Goal: Task Accomplishment & Management: Use online tool/utility

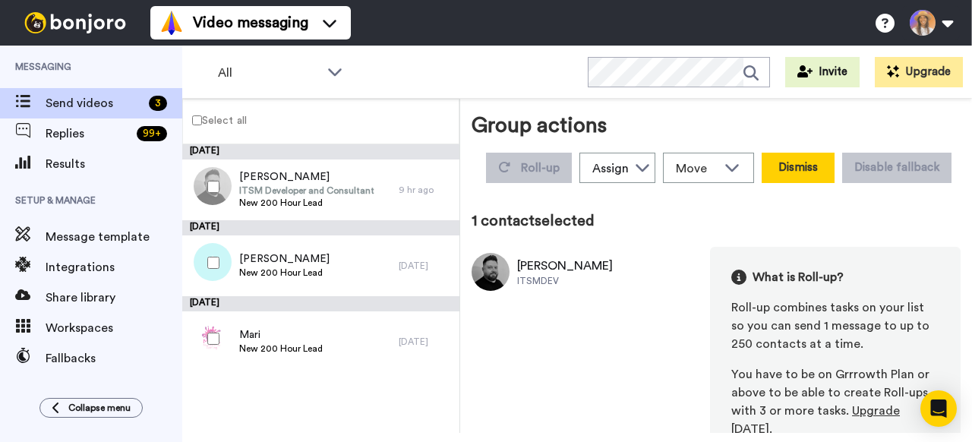
click at [805, 169] on button "Dismiss" at bounding box center [797, 168] width 73 height 30
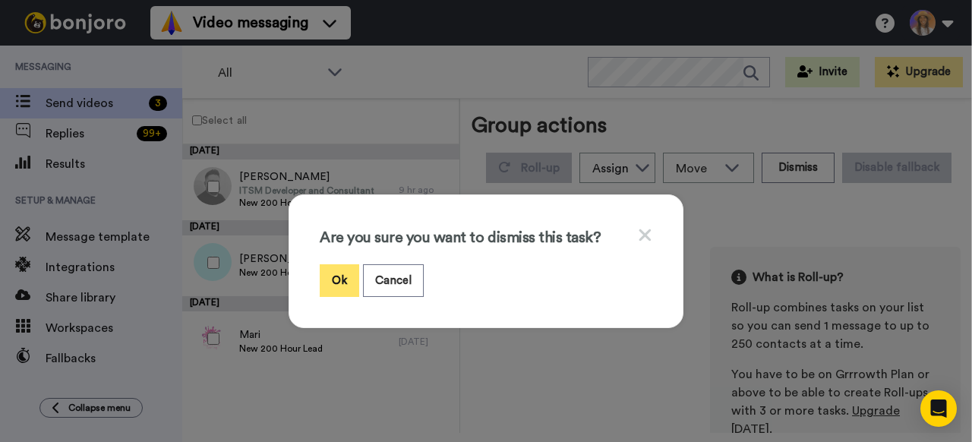
click at [338, 282] on button "Ok" at bounding box center [339, 280] width 39 height 33
